Goal: Information Seeking & Learning: Find specific fact

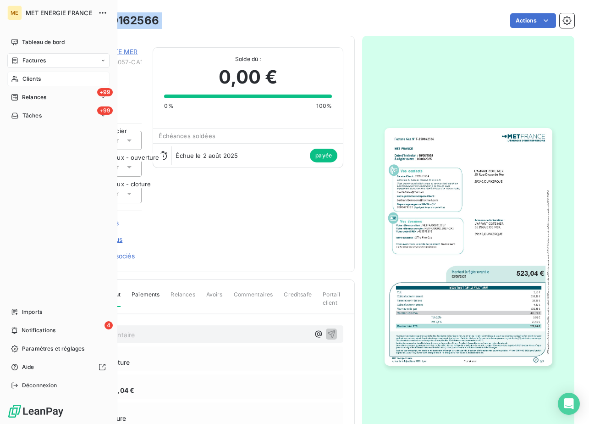
click at [23, 82] on span "Clients" at bounding box center [31, 79] width 18 height 8
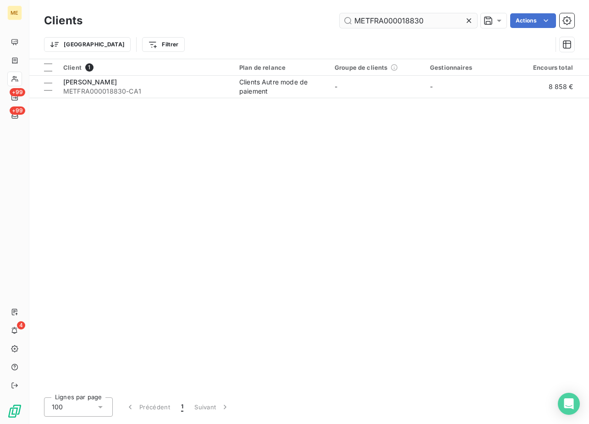
click at [382, 19] on input "METFRA000018830" at bounding box center [409, 20] width 138 height 15
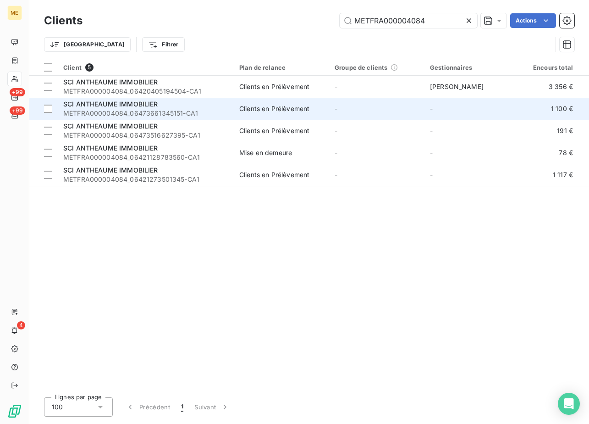
type input "METFRA000004084"
click at [132, 111] on span "METFRA000004084_06473661345151-CA1" at bounding box center [145, 113] width 165 height 9
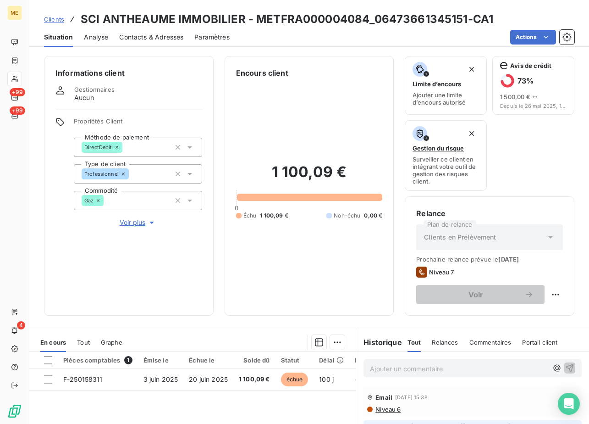
click at [60, 17] on span "Clients" at bounding box center [54, 19] width 20 height 7
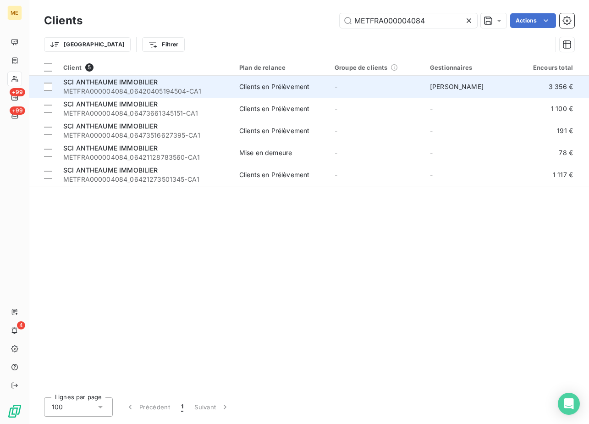
click at [152, 88] on span "METFRA000004084_06420405194504-CA1" at bounding box center [145, 91] width 165 height 9
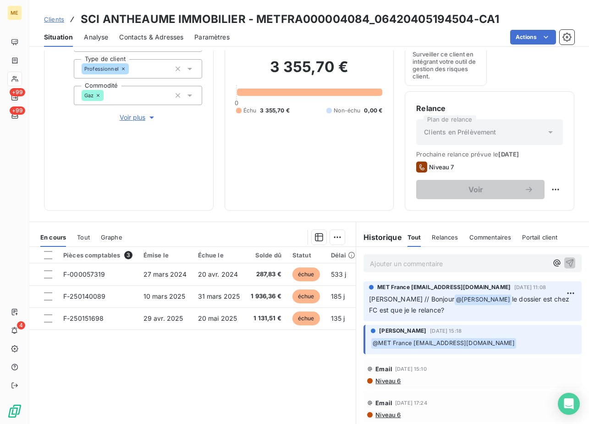
scroll to position [86, 0]
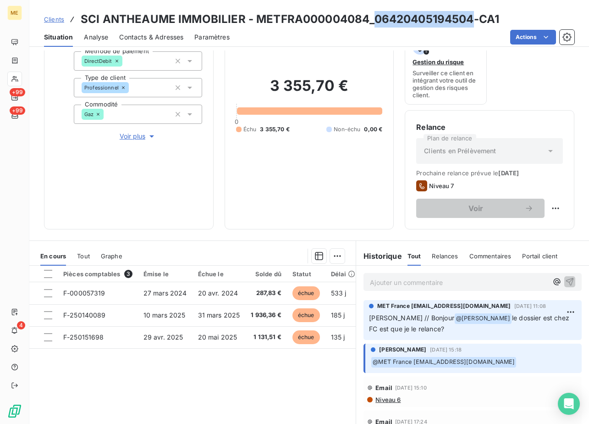
drag, startPoint x: 471, startPoint y: 17, endPoint x: 375, endPoint y: 16, distance: 95.9
click at [375, 16] on h3 "SCI ANTHEAUME IMMOBILIER - METFRA000004084_06420405194504-CA1" at bounding box center [290, 19] width 419 height 17
copy h3 "06420405194504"
click at [391, 274] on div "Ajouter un commentaire ﻿" at bounding box center [473, 282] width 218 height 18
click at [391, 277] on p "Ajouter un commentaire ﻿" at bounding box center [459, 282] width 178 height 11
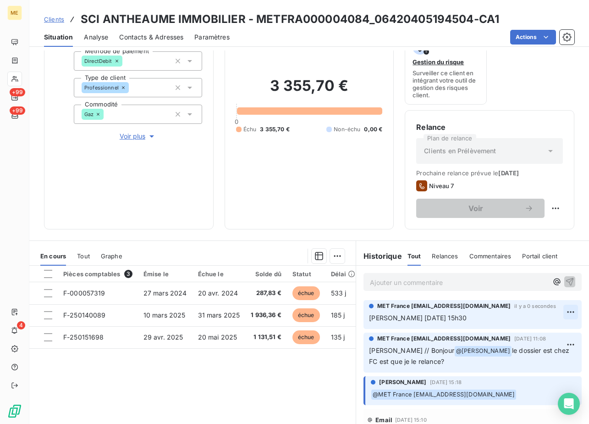
click at [555, 315] on html "ME +99 +99 4 Clients SCI ANTHEAUME IMMOBILIER - METFRA000004084_06420405194504-…" at bounding box center [294, 212] width 589 height 424
click at [532, 332] on div "Editer" at bounding box center [535, 332] width 51 height 15
click at [489, 319] on p "[PERSON_NAME] [DATE] 15h30" at bounding box center [466, 318] width 194 height 11
click at [564, 310] on html "ME +99 +99 4 Clients SCI ANTHEAUME IMMOBILIER - METFRA000004084_06420405194504-…" at bounding box center [294, 212] width 589 height 424
click at [521, 340] on div "Editer Supprimer" at bounding box center [535, 340] width 59 height 39
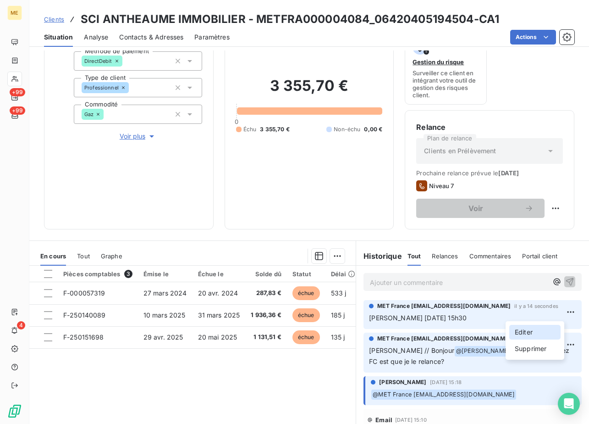
click at [529, 336] on div "Editer" at bounding box center [535, 332] width 51 height 15
click at [501, 324] on div "MET France [EMAIL_ADDRESS][DOMAIN_NAME] il y a 17 secondes [PERSON_NAME] [DATE]…" at bounding box center [473, 314] width 218 height 29
click at [489, 316] on p "[PERSON_NAME] [DATE] 15h30" at bounding box center [466, 318] width 194 height 11
click at [399, 323] on p "[PERSON_NAME] [DATE] 15h30" at bounding box center [466, 318] width 194 height 11
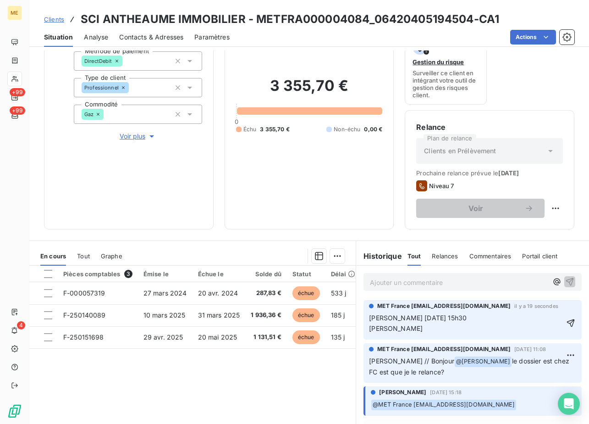
click at [463, 331] on p "[PERSON_NAME] [DATE] 15h30 [PERSON_NAME]" at bounding box center [466, 323] width 194 height 21
click at [419, 329] on span "[PERSON_NAME] [DATE] 15h30 M. [EMAIL_ADDRESS][DOMAIN_NAME]" at bounding box center [430, 323] width 122 height 18
click at [522, 328] on p "[PERSON_NAME] [DATE] 15h30 [PERSON_NAME] [EMAIL_ADDRESS][DOMAIN_NAME]" at bounding box center [466, 323] width 194 height 21
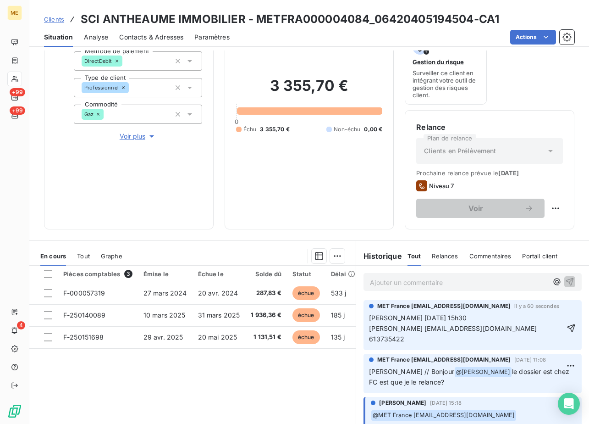
click at [505, 328] on span "[PERSON_NAME] [DATE] 15h30 [PERSON_NAME] [EMAIL_ADDRESS][DOMAIN_NAME] 613735422" at bounding box center [454, 328] width 170 height 29
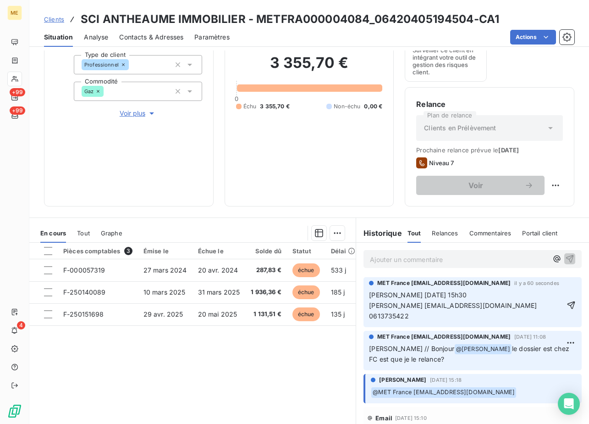
scroll to position [132, 0]
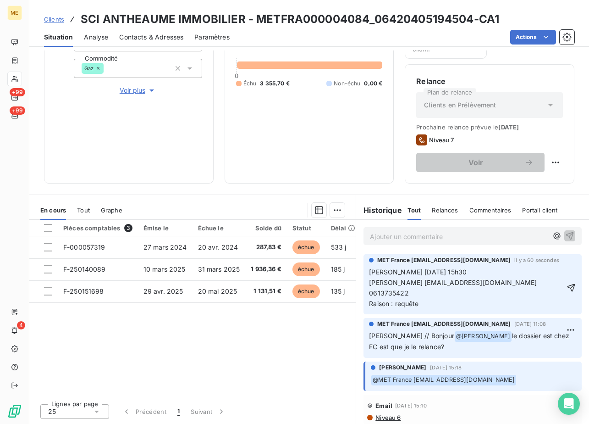
click at [438, 296] on p "[PERSON_NAME] [DATE] 15h30 [PERSON_NAME] [EMAIL_ADDRESS][DOMAIN_NAME] 061373542…" at bounding box center [466, 288] width 195 height 42
click at [561, 271] on html "ME +99 +99 4 Clients SCI ANTHEAUME IMMOBILIER - METFRA000004084_06420405194504-…" at bounding box center [294, 212] width 589 height 424
click at [519, 287] on div "Editer" at bounding box center [535, 286] width 51 height 15
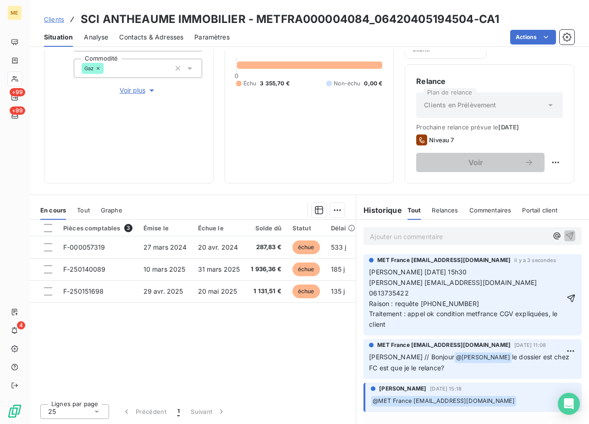
click at [399, 309] on p "[PERSON_NAME] [DATE] 15h30 [PERSON_NAME] [EMAIL_ADDRESS][DOMAIN_NAME] 061373542…" at bounding box center [466, 298] width 195 height 63
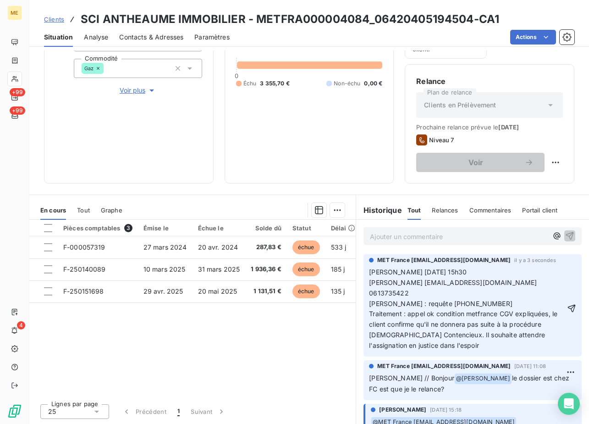
click at [450, 330] on p "[PERSON_NAME] [DATE] 15h30 [PERSON_NAME] [EMAIL_ADDRESS][DOMAIN_NAME] 061373542…" at bounding box center [467, 309] width 196 height 84
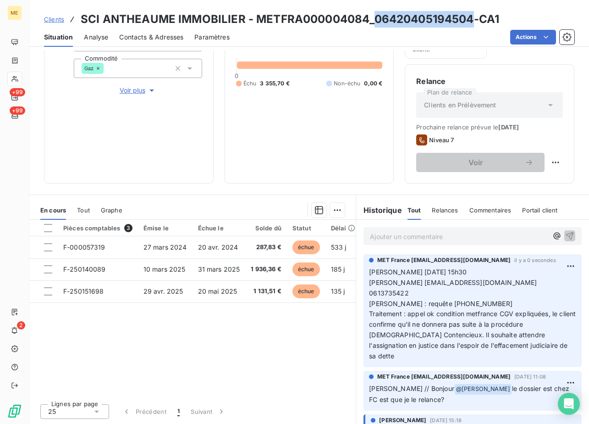
drag, startPoint x: 372, startPoint y: 16, endPoint x: 470, endPoint y: 16, distance: 97.7
click at [470, 16] on h3 "SCI ANTHEAUME IMMOBILIER - METFRA000004084_06420405194504-CA1" at bounding box center [290, 19] width 419 height 17
copy h3 "06420405194504"
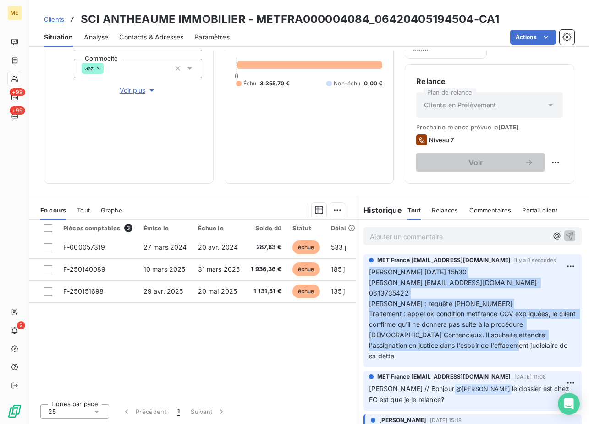
drag, startPoint x: 549, startPoint y: 333, endPoint x: 355, endPoint y: 268, distance: 205.1
click at [356, 268] on div "MET France [EMAIL_ADDRESS][DOMAIN_NAME] il y a 0 secondes [PERSON_NAME] [DATE] …" at bounding box center [472, 310] width 233 height 116
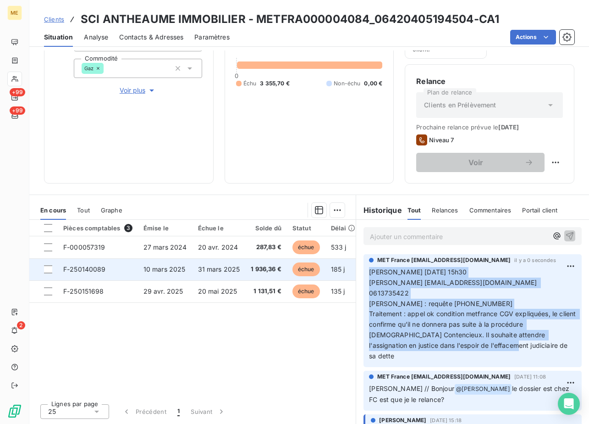
copy span "[PERSON_NAME] [DATE] 15h30 [PERSON_NAME] [EMAIL_ADDRESS][DOMAIN_NAME] 061373542…"
